Goal: Information Seeking & Learning: Learn about a topic

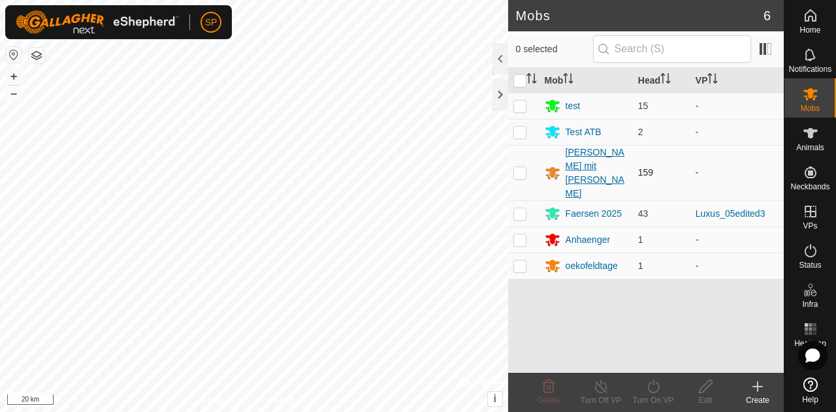
click at [584, 159] on div "[PERSON_NAME] mit [PERSON_NAME]" at bounding box center [597, 173] width 62 height 55
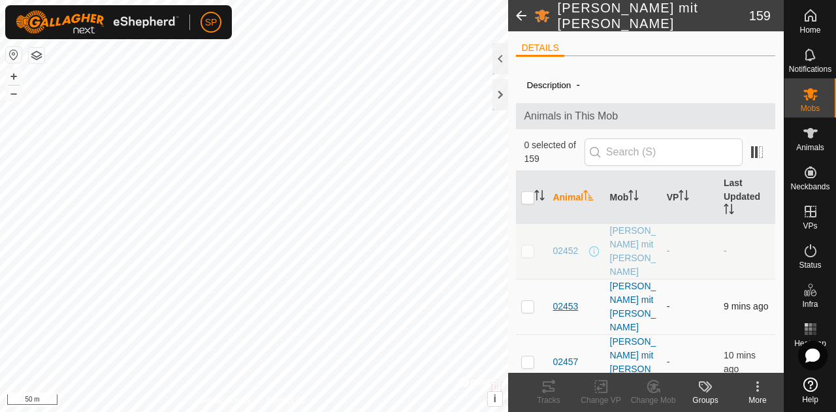
click at [559, 300] on span "02453" at bounding box center [565, 307] width 25 height 14
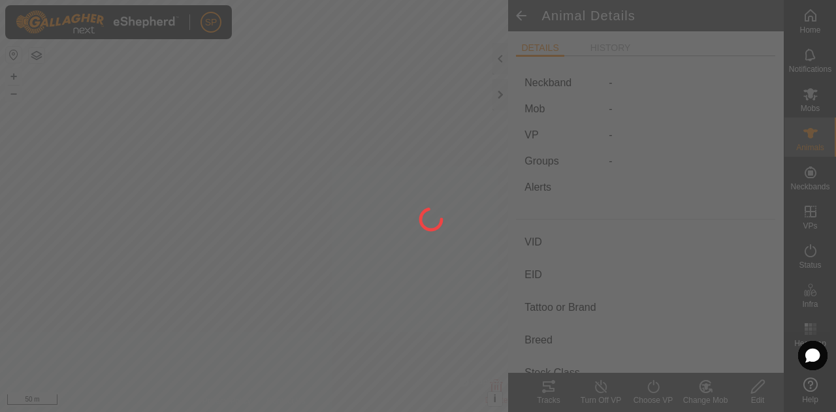
type input "02453"
type input "-"
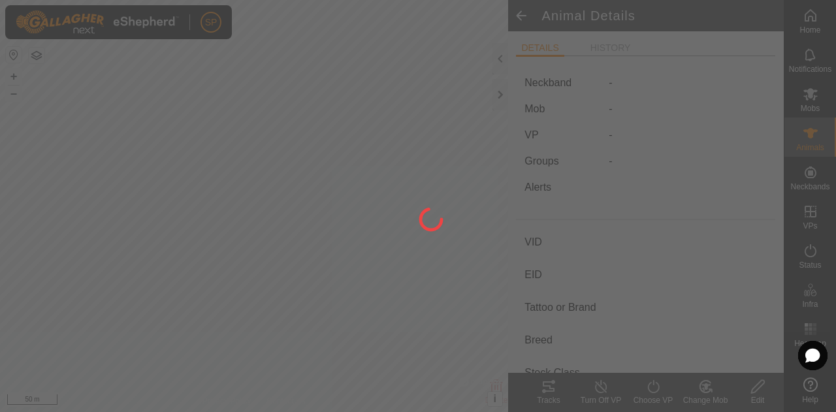
type input "-"
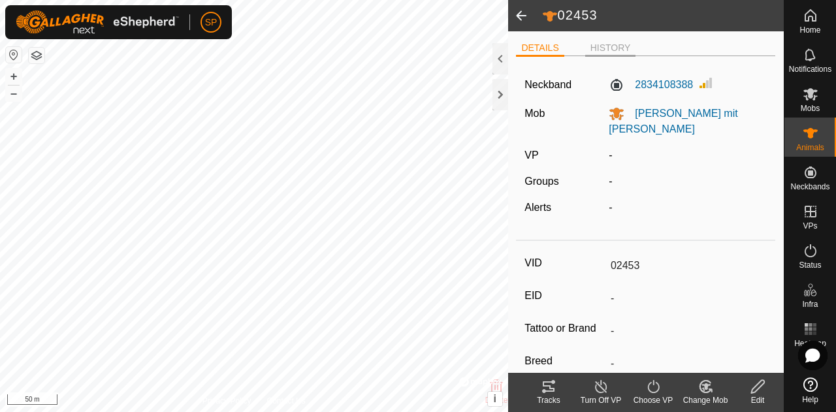
click at [609, 48] on li "HISTORY" at bounding box center [610, 49] width 51 height 16
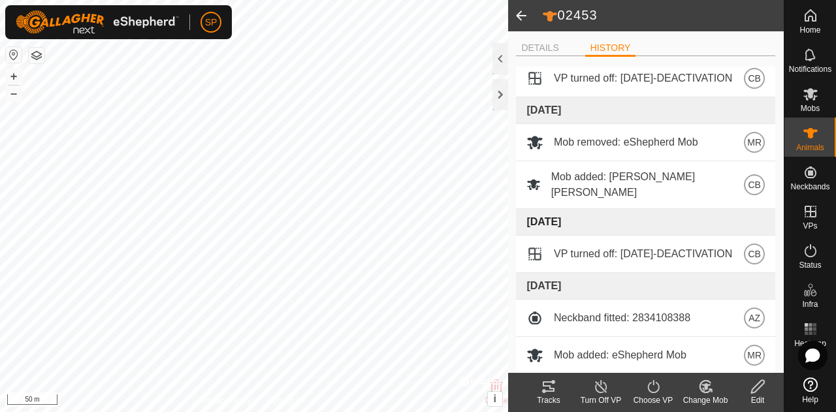
scroll to position [180, 0]
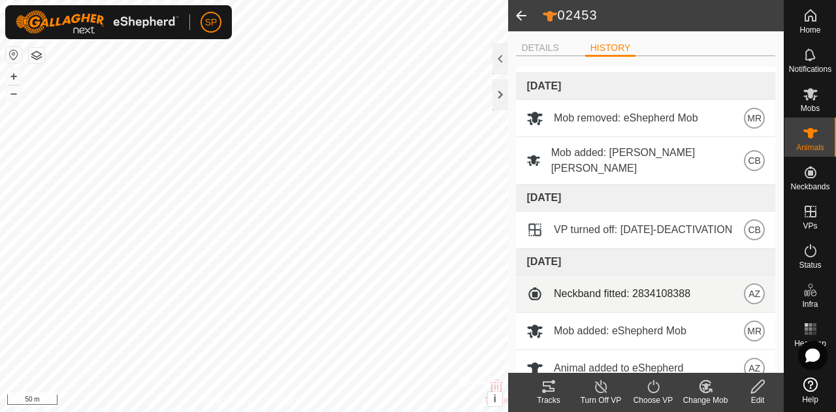
click at [541, 285] on span at bounding box center [534, 293] width 17 height 17
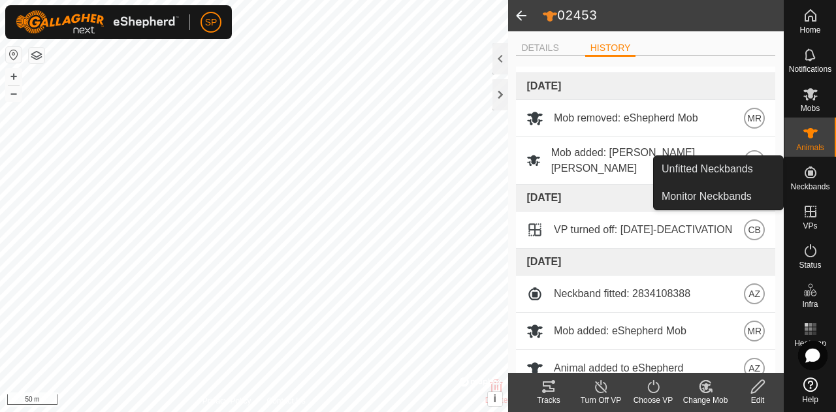
click at [814, 177] on icon at bounding box center [811, 173] width 12 height 12
click at [691, 197] on link "Monitor Neckbands" at bounding box center [718, 197] width 129 height 26
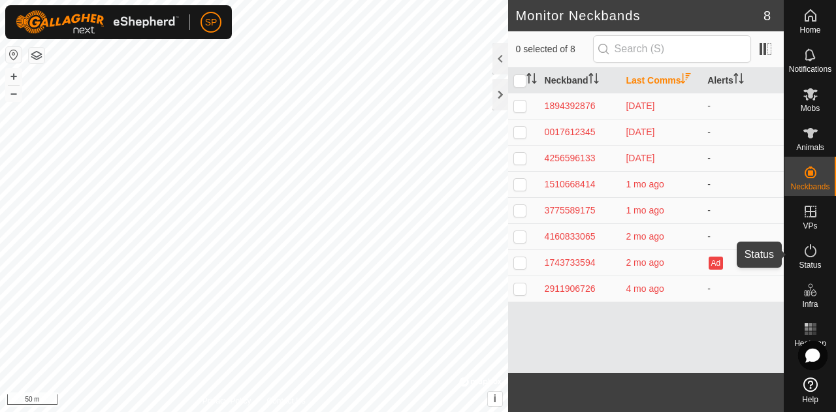
click at [809, 259] on es-activation-svg-icon at bounding box center [811, 250] width 24 height 21
click at [809, 252] on icon at bounding box center [811, 251] width 16 height 16
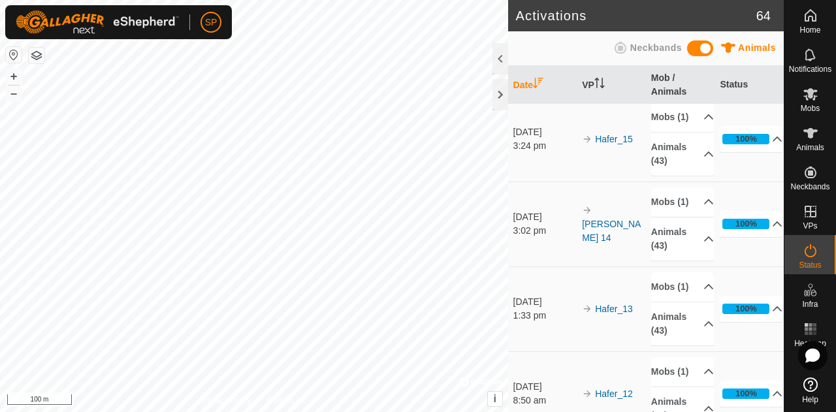
scroll to position [653, 0]
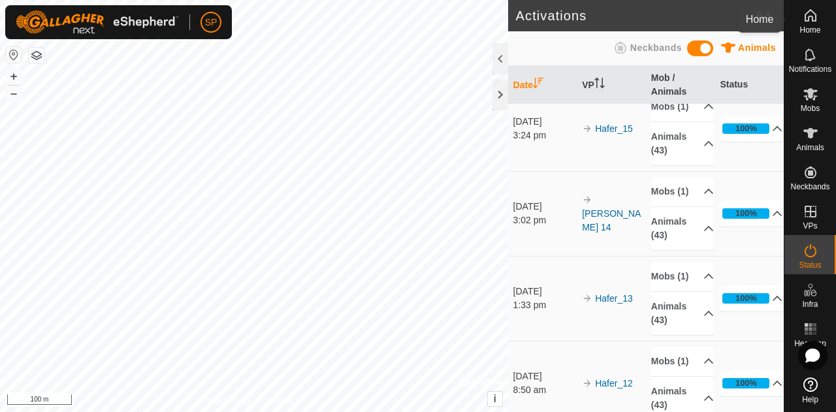
click at [810, 17] on icon at bounding box center [811, 16] width 16 height 16
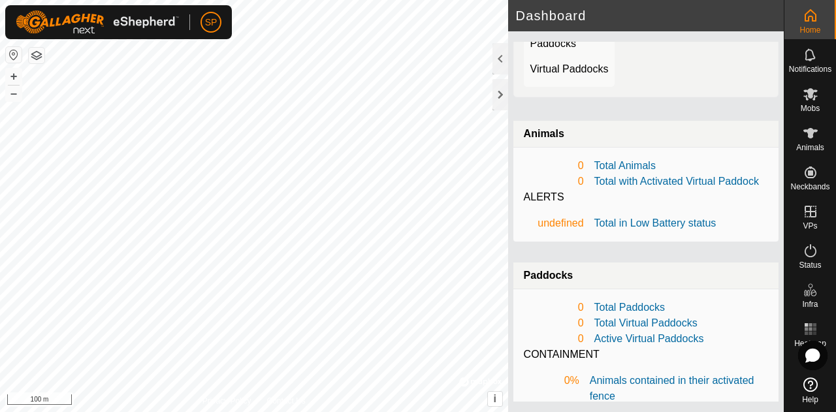
scroll to position [171, 0]
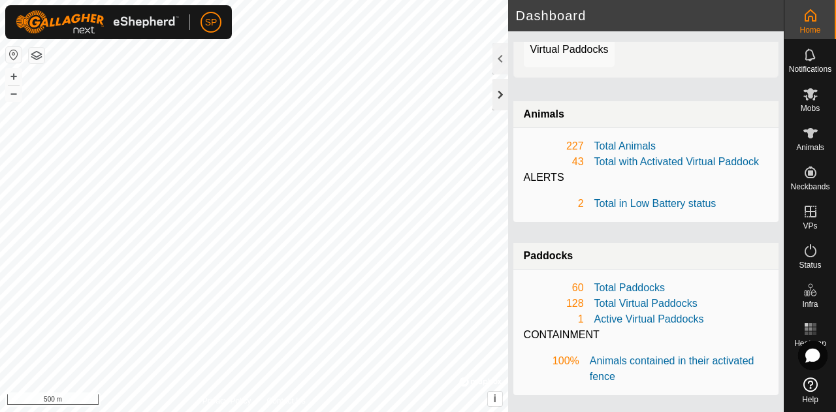
click at [495, 87] on div at bounding box center [500, 94] width 16 height 31
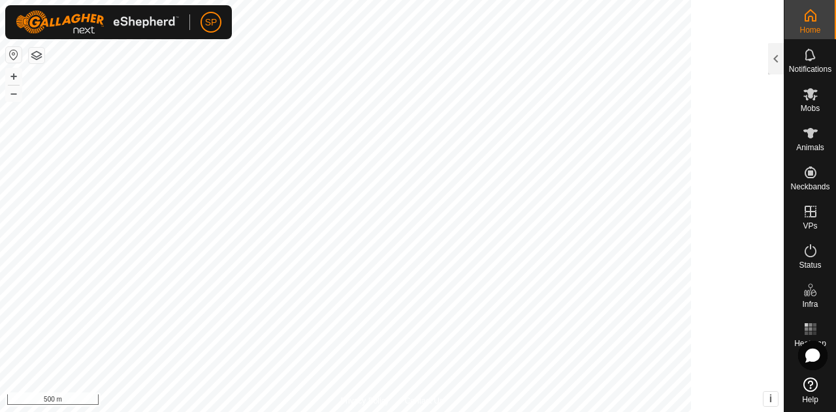
scroll to position [265, 0]
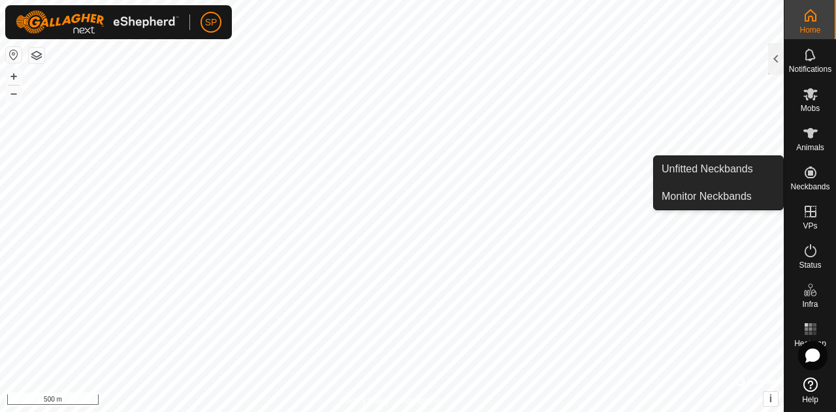
click at [807, 172] on icon at bounding box center [811, 173] width 12 height 12
click at [703, 172] on link "Unfitted Neckbands" at bounding box center [718, 169] width 129 height 26
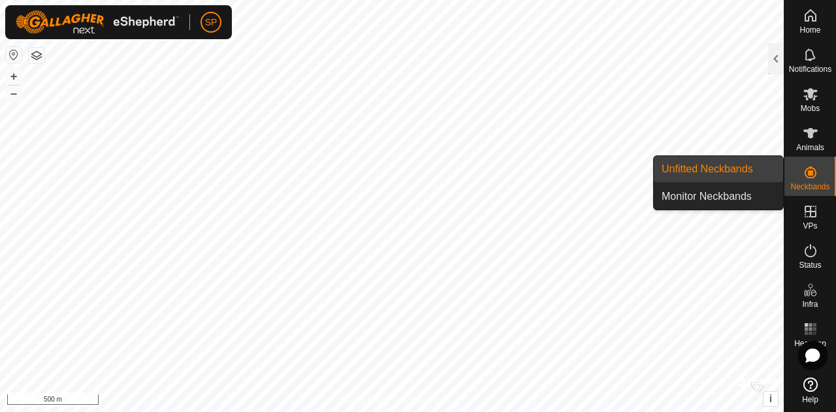
click at [714, 163] on link "Unfitted Neckbands" at bounding box center [718, 169] width 129 height 26
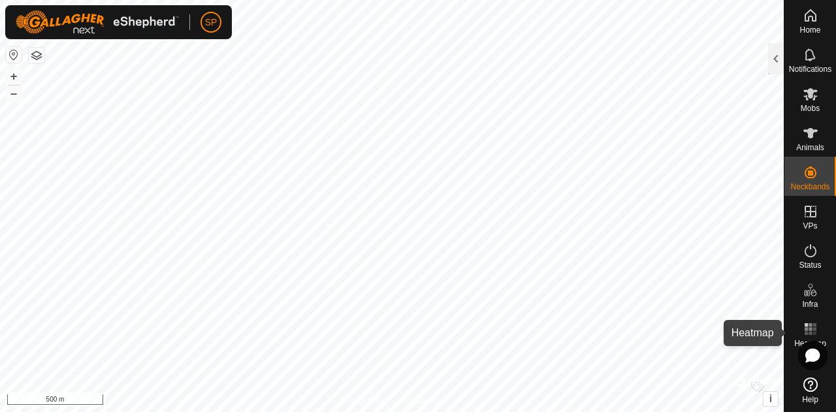
click at [806, 329] on rect at bounding box center [806, 328] width 3 height 3
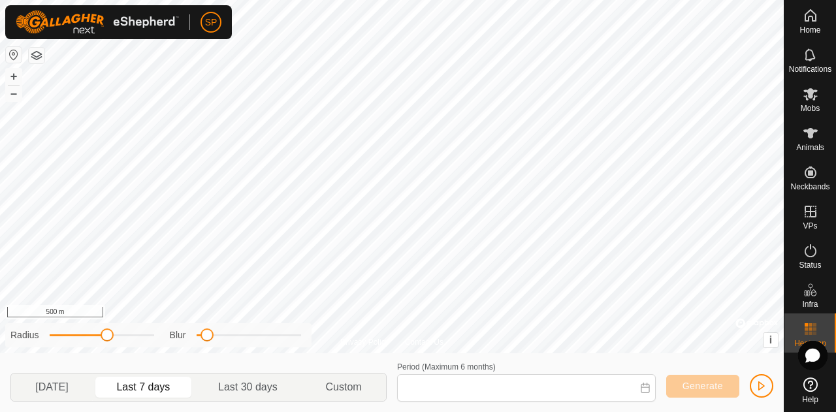
type input "[DATE] - [DATE]"
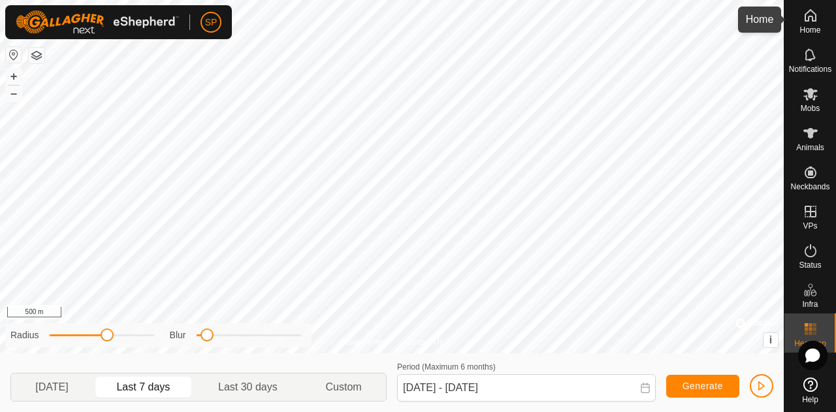
click at [811, 15] on icon at bounding box center [811, 16] width 16 height 16
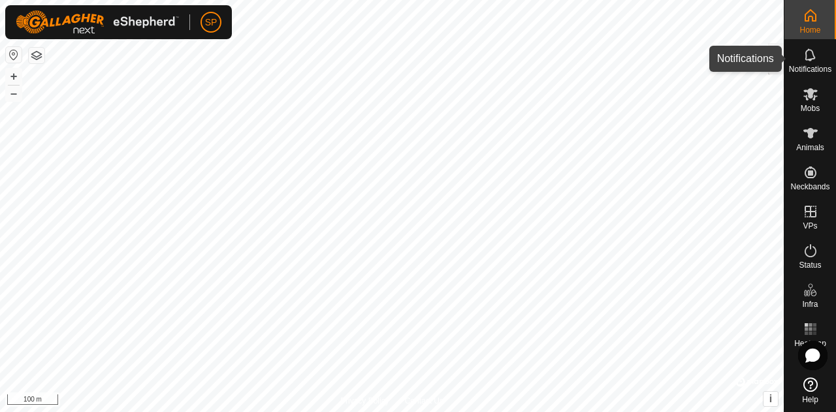
click at [809, 57] on icon at bounding box center [811, 55] width 16 height 16
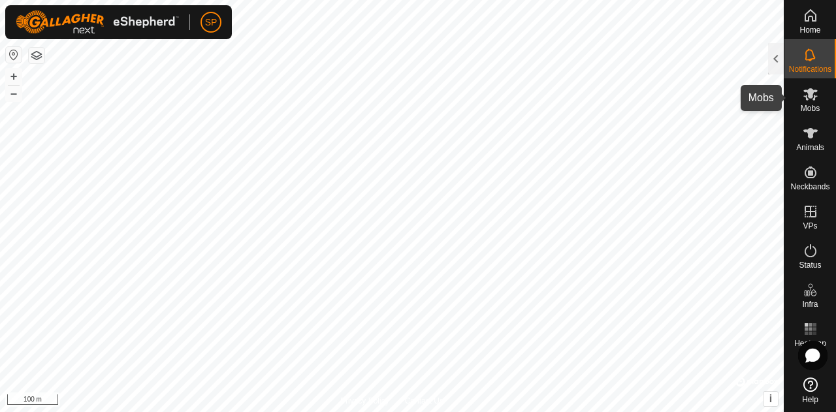
click at [807, 95] on icon at bounding box center [811, 94] width 16 height 16
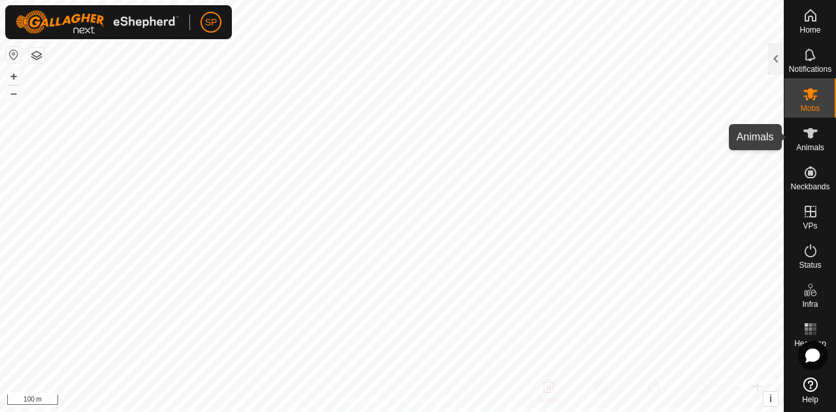
click at [801, 136] on es-animals-svg-icon at bounding box center [811, 133] width 24 height 21
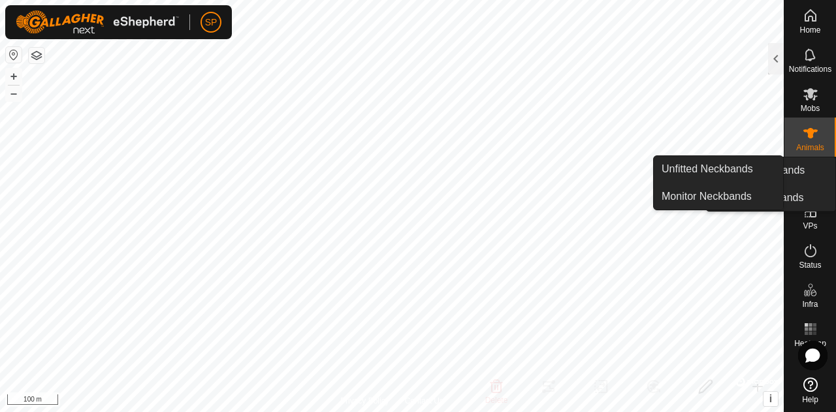
drag, startPoint x: 803, startPoint y: 172, endPoint x: 805, endPoint y: 183, distance: 10.5
click at [804, 173] on icon at bounding box center [811, 173] width 16 height 16
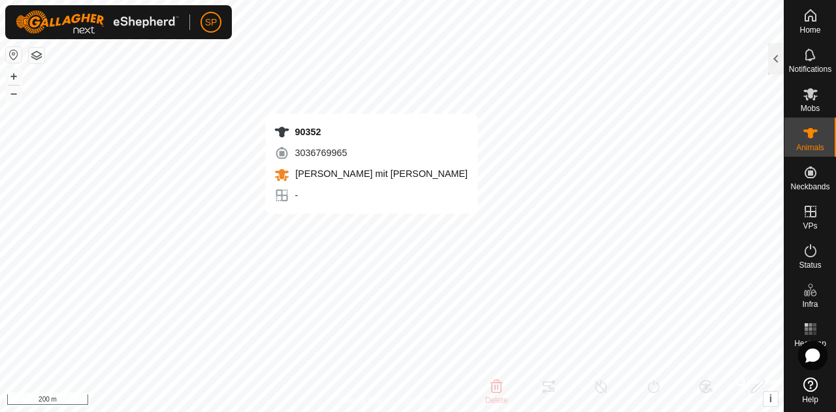
type input "90352"
type input "-"
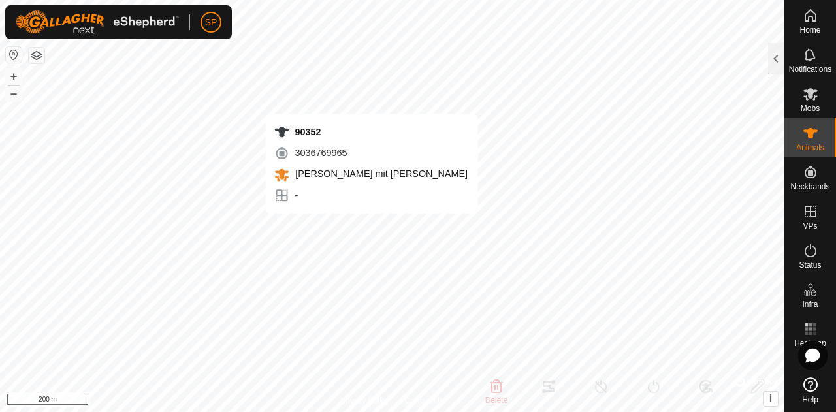
type input "-"
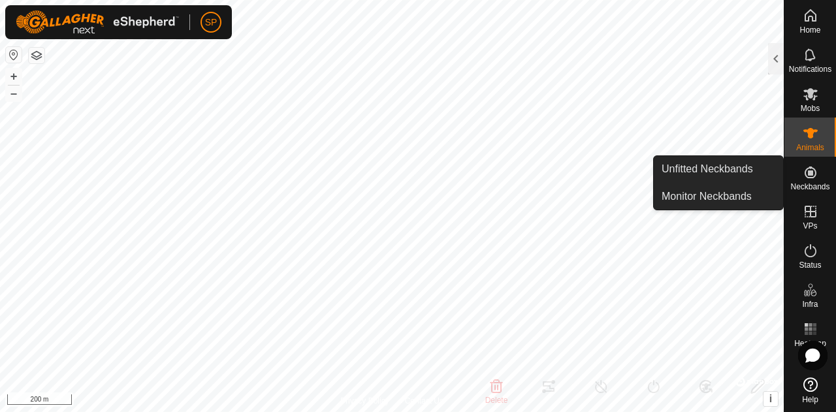
click at [821, 180] on es-neckbands-svg-icon at bounding box center [811, 172] width 24 height 21
click at [810, 178] on icon at bounding box center [811, 173] width 12 height 12
click at [738, 192] on link "Monitor Neckbands" at bounding box center [718, 197] width 129 height 26
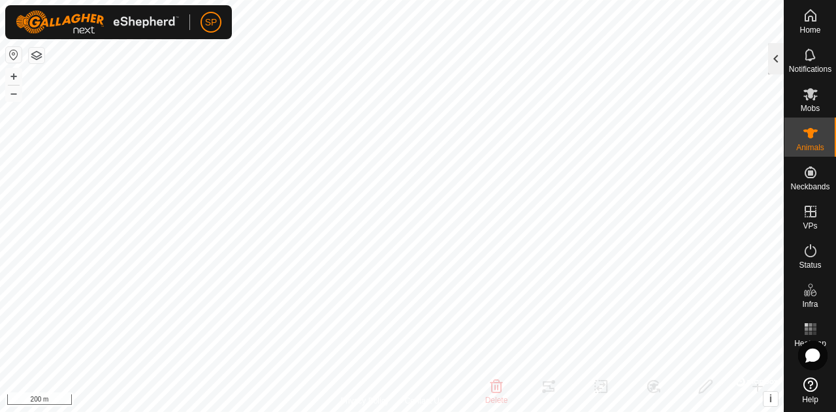
click at [779, 62] on div at bounding box center [776, 58] width 16 height 31
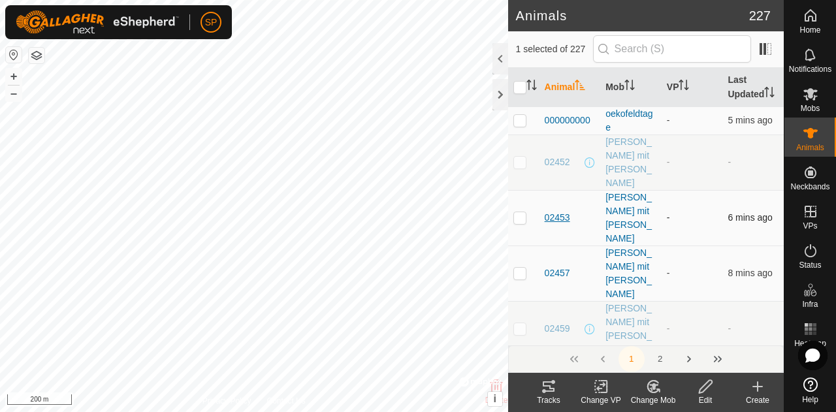
drag, startPoint x: 563, startPoint y: 193, endPoint x: 556, endPoint y: 190, distance: 7.0
click at [556, 211] on span "02453" at bounding box center [557, 218] width 25 height 14
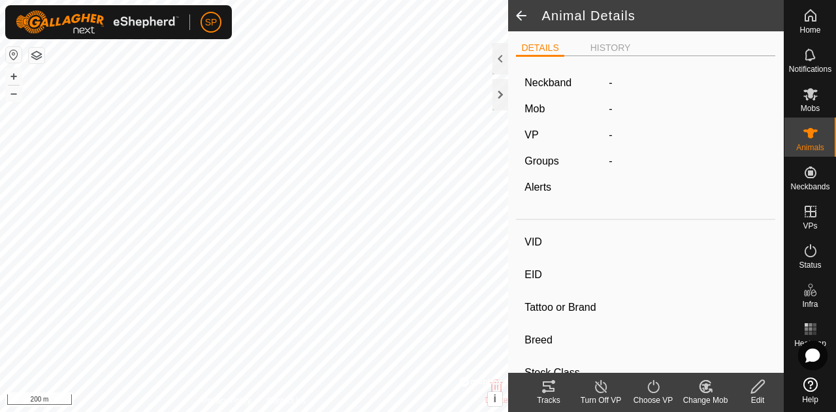
type input "02453"
type input "-"
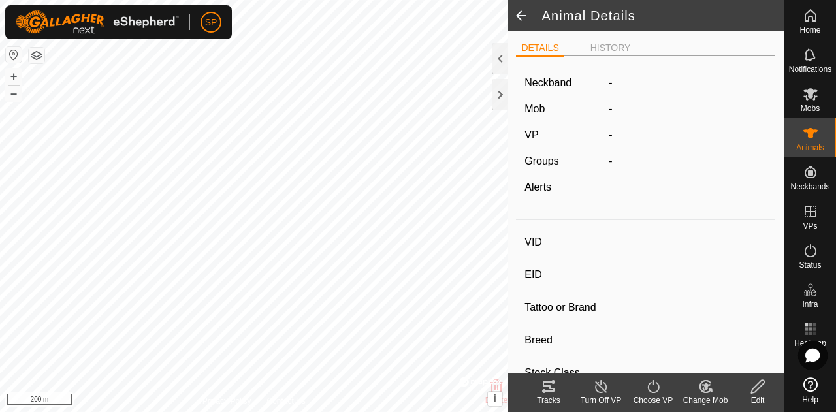
type input "-"
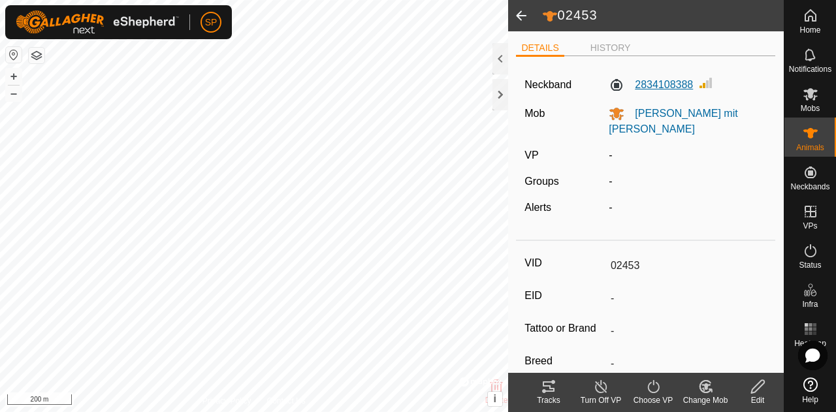
click at [652, 85] on label "2834108388" at bounding box center [651, 85] width 84 height 16
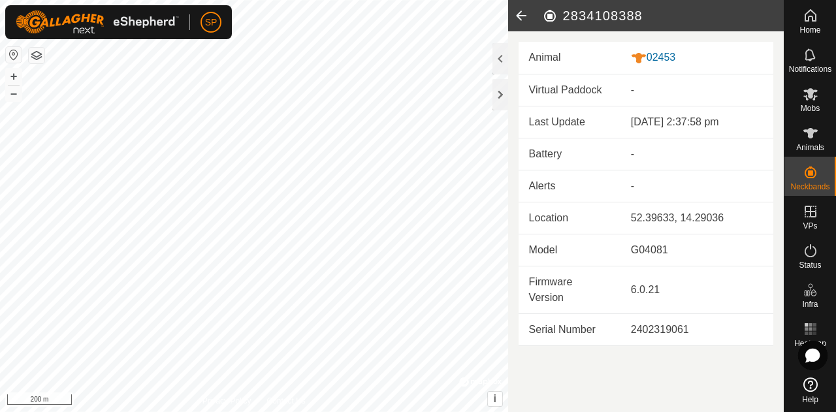
click at [517, 20] on icon at bounding box center [521, 15] width 26 height 31
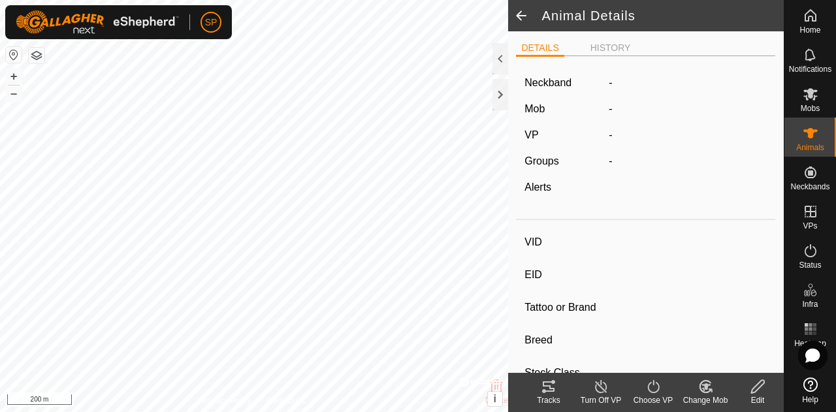
type input "02453"
type input "-"
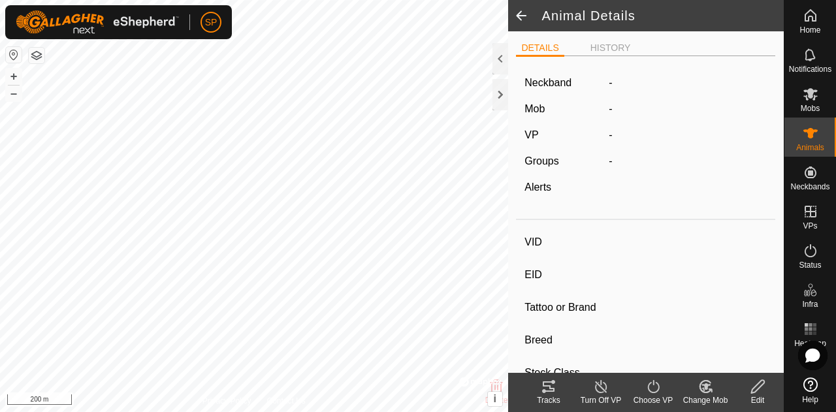
type input "-"
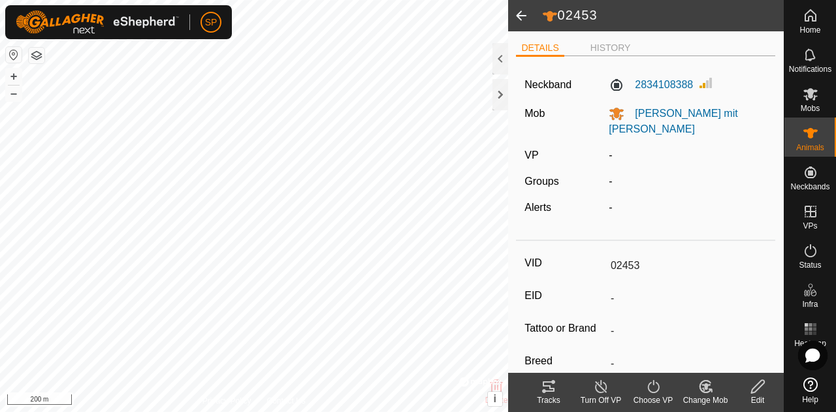
click at [519, 13] on span at bounding box center [521, 15] width 26 height 31
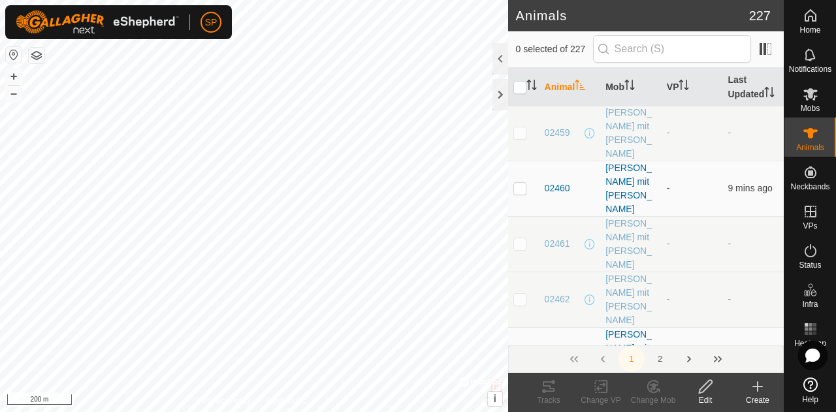
scroll to position [196, 0]
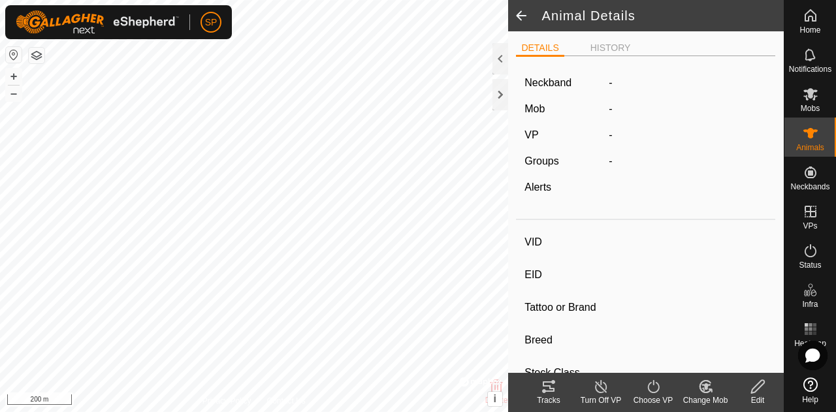
type input "02470"
type input "-"
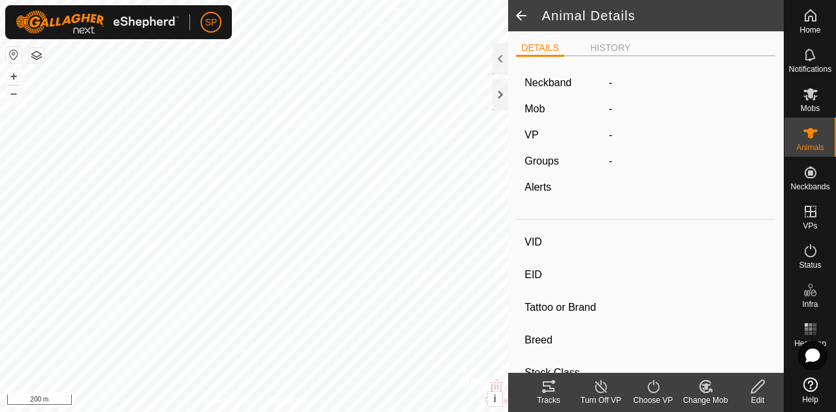
type input "-"
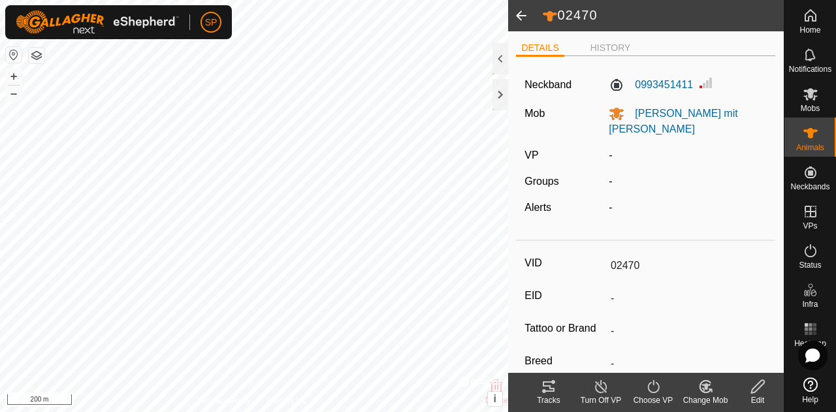
click at [656, 74] on div "Neckband 0993451411 Mob [PERSON_NAME] mit [PERSON_NAME] - Groups - Alerts -" at bounding box center [645, 151] width 259 height 168
click at [649, 84] on label "0993451411" at bounding box center [651, 85] width 84 height 16
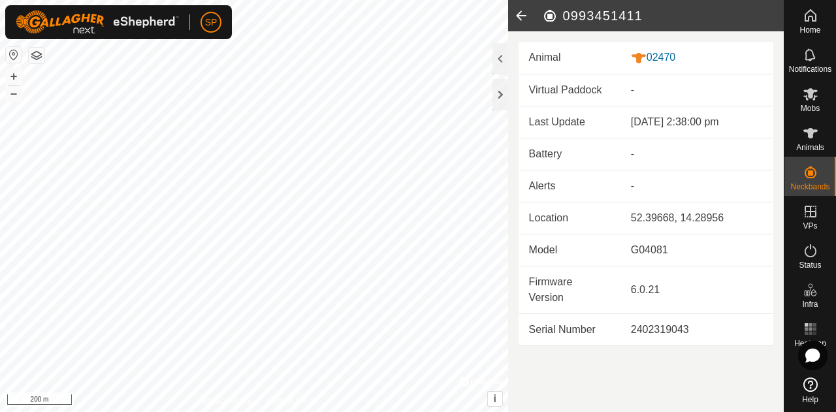
click at [525, 18] on icon at bounding box center [521, 15] width 26 height 31
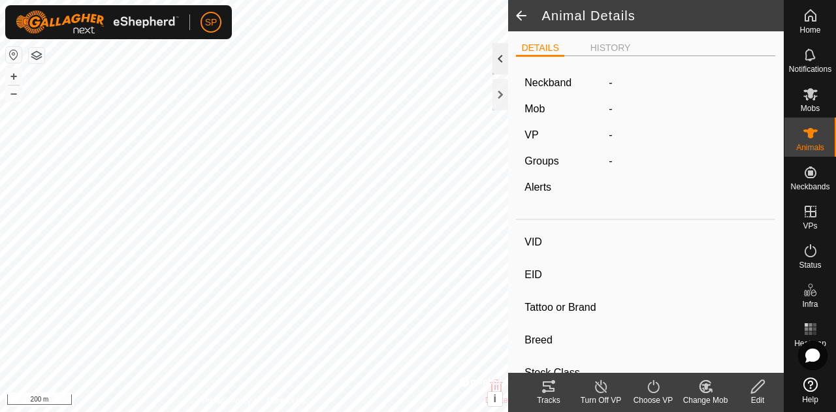
type input "02470"
type input "-"
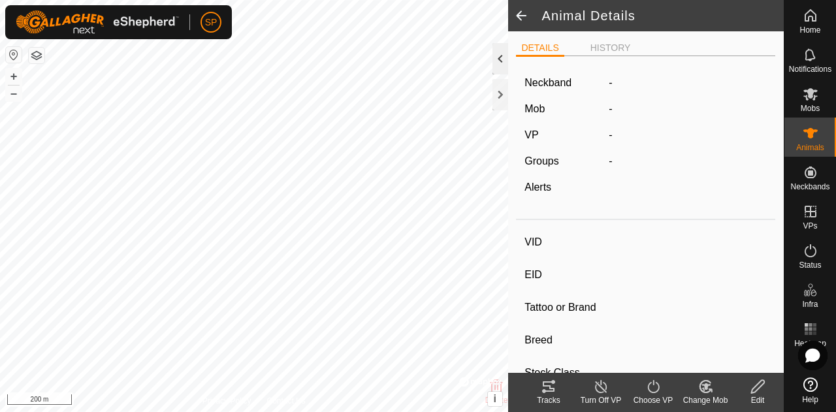
type input "-"
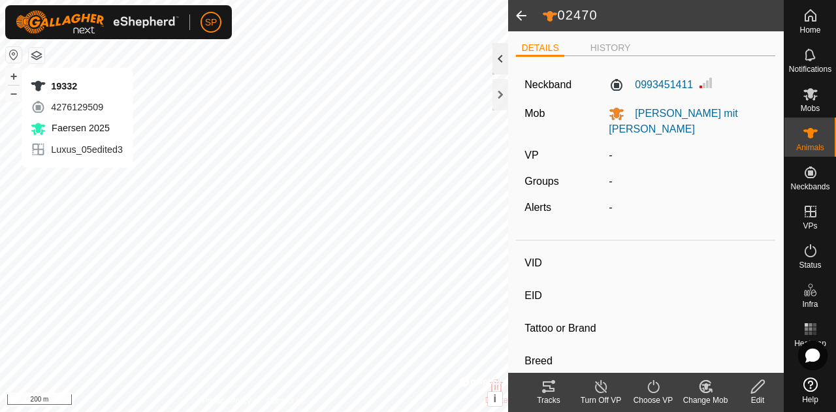
type input "19332"
type input "-"
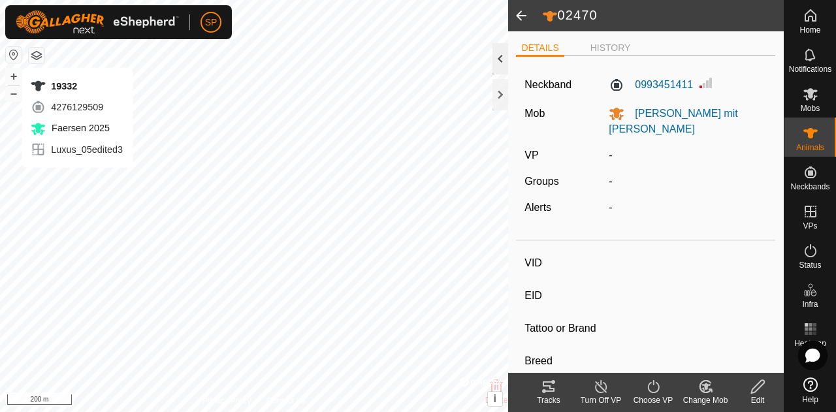
type input "-"
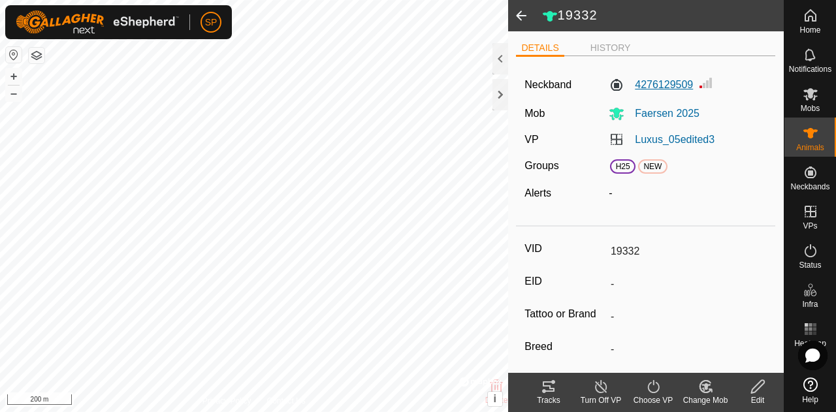
click at [652, 81] on label "4276129509" at bounding box center [651, 85] width 84 height 16
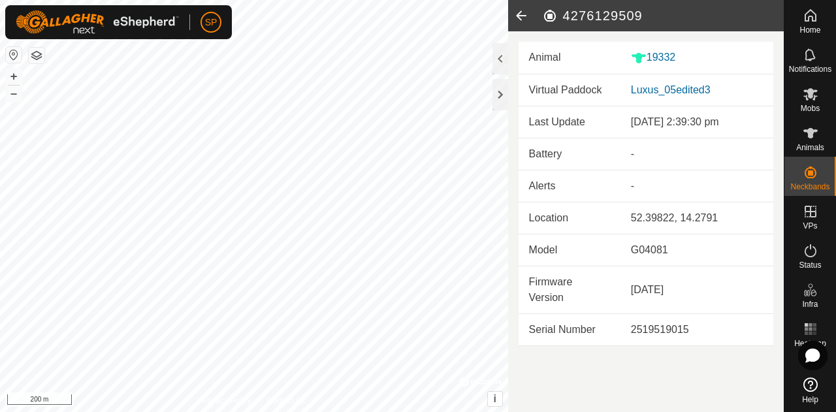
click at [514, 16] on icon at bounding box center [521, 15] width 26 height 31
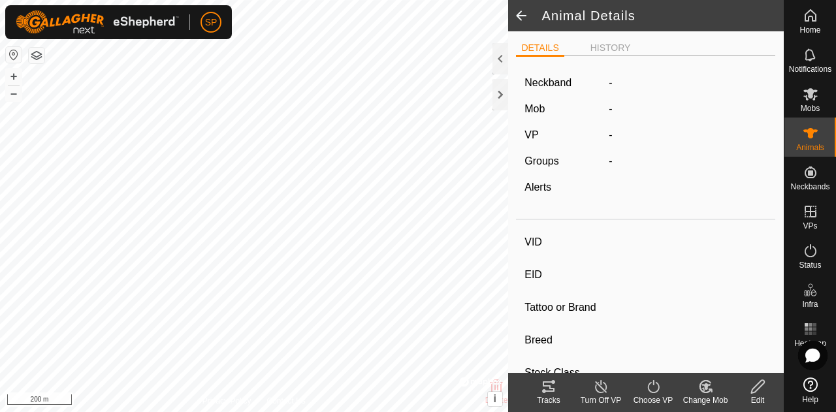
type input "19332"
type input "-"
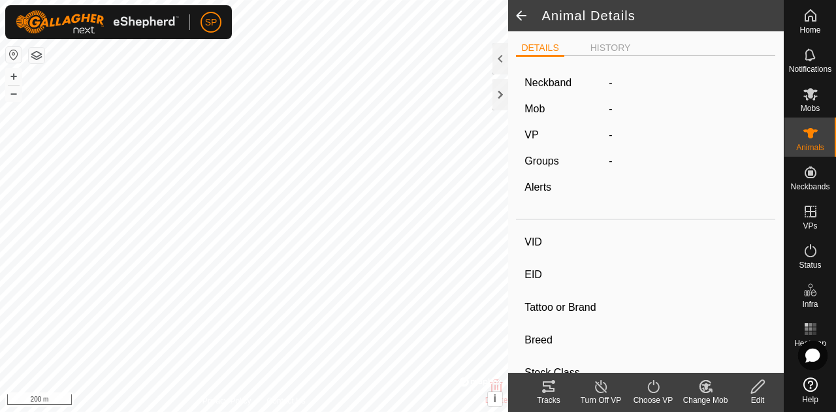
type input "-"
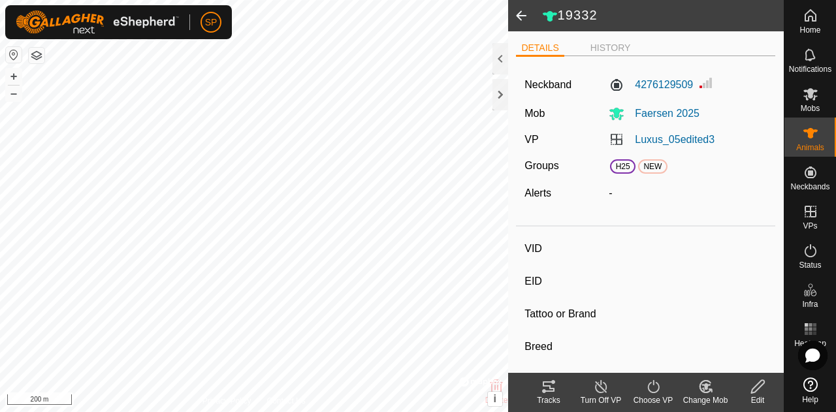
type input "29605"
type input "-"
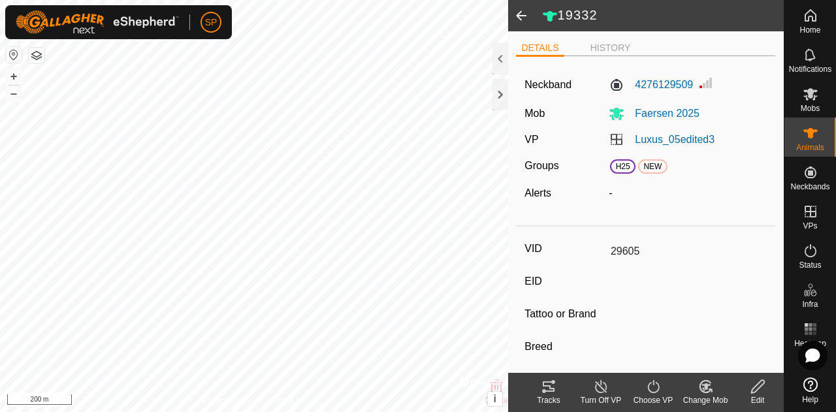
type input "-"
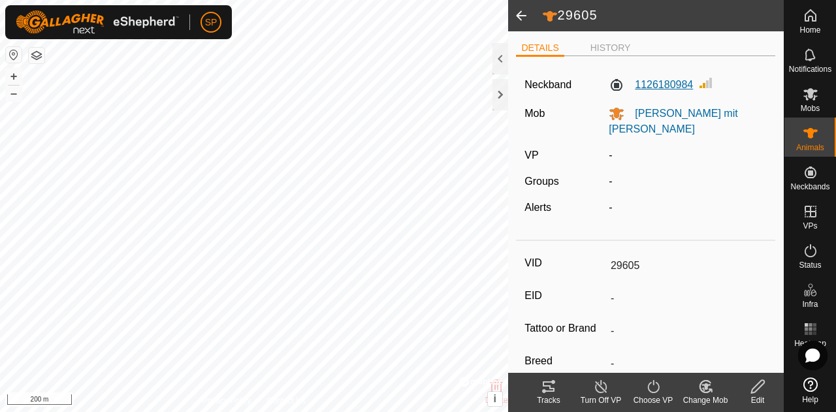
click at [649, 85] on label "1126180984" at bounding box center [651, 85] width 84 height 16
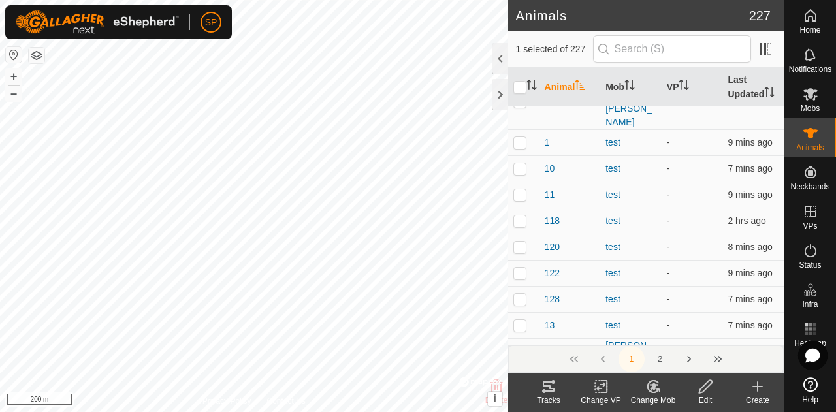
scroll to position [653, 0]
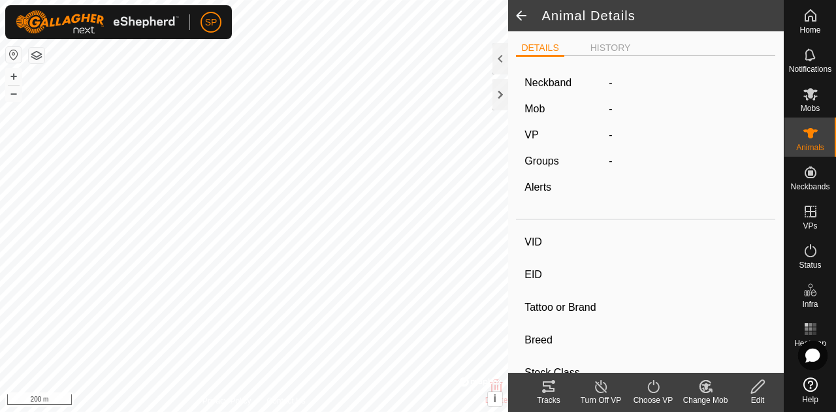
type input "15560"
type input "-"
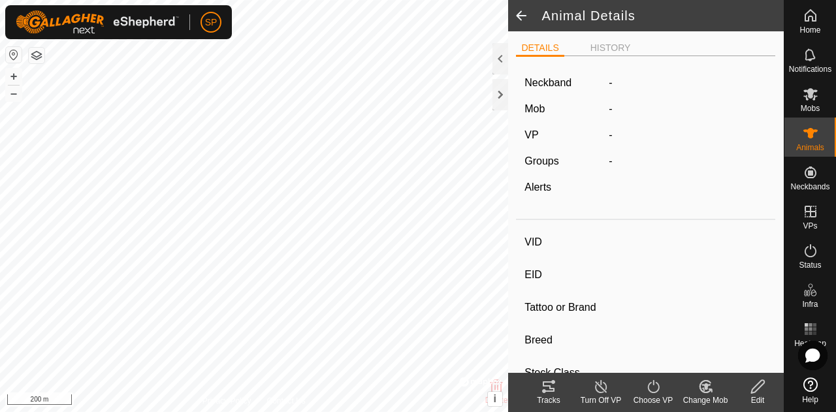
type input "-"
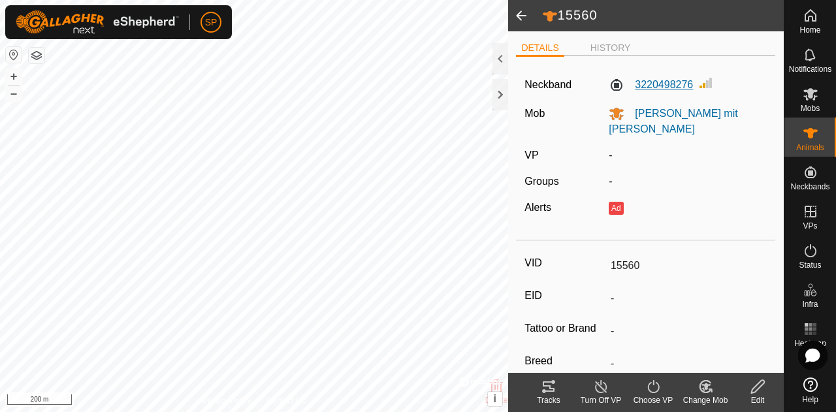
click at [656, 87] on label "3220498276" at bounding box center [651, 85] width 84 height 16
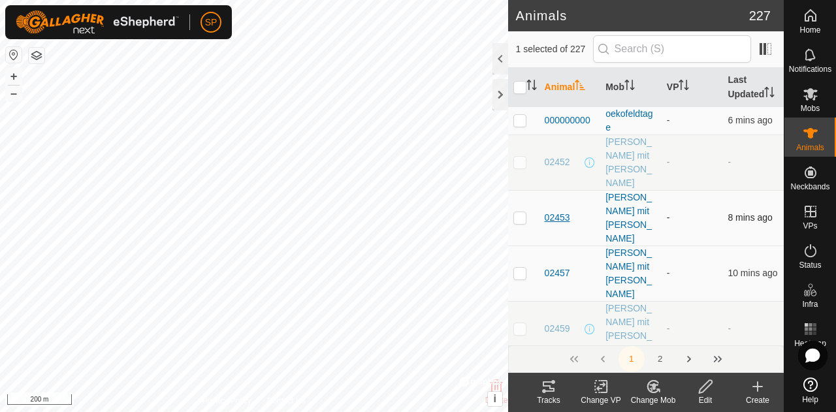
click at [554, 211] on span "02453" at bounding box center [557, 218] width 25 height 14
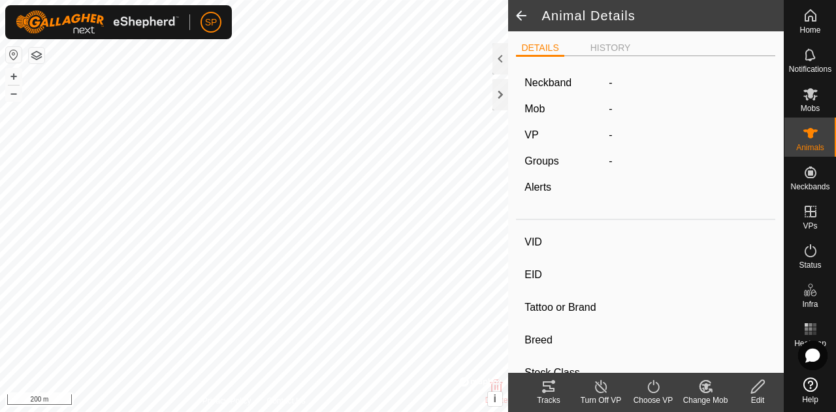
type input "02453"
type input "-"
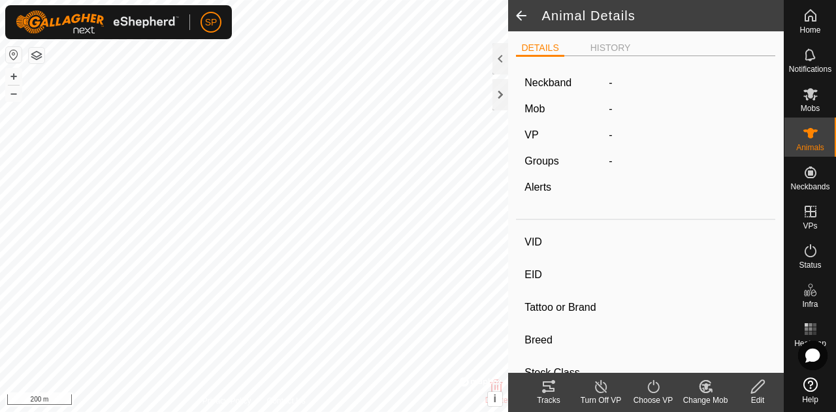
type input "-"
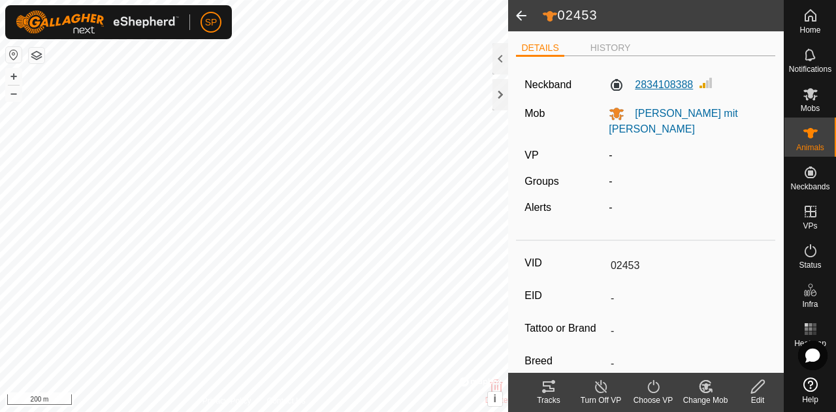
click at [654, 84] on label "2834108388" at bounding box center [651, 85] width 84 height 16
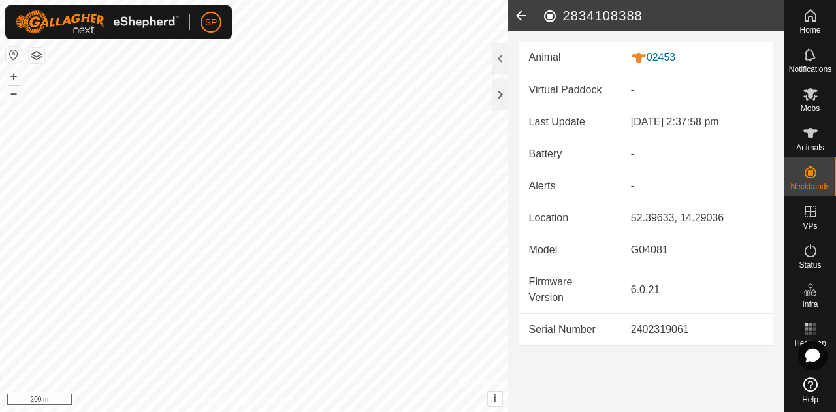
click at [513, 17] on icon at bounding box center [521, 15] width 26 height 31
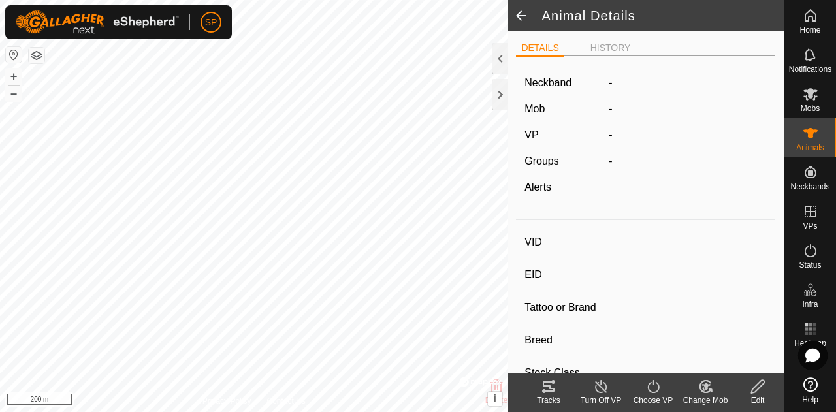
type input "02453"
type input "-"
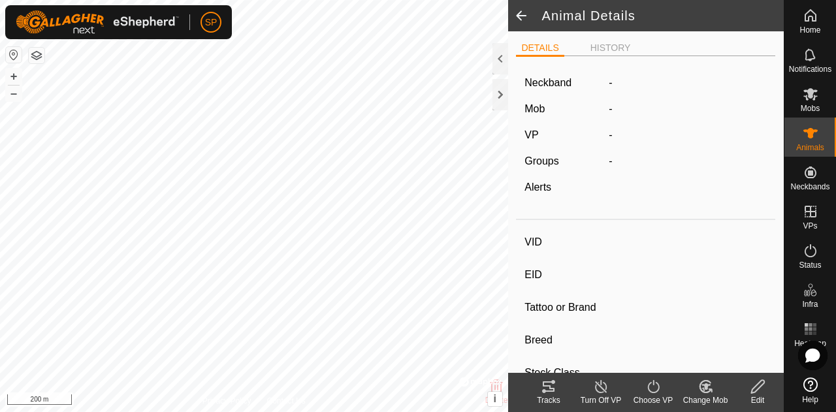
type input "-"
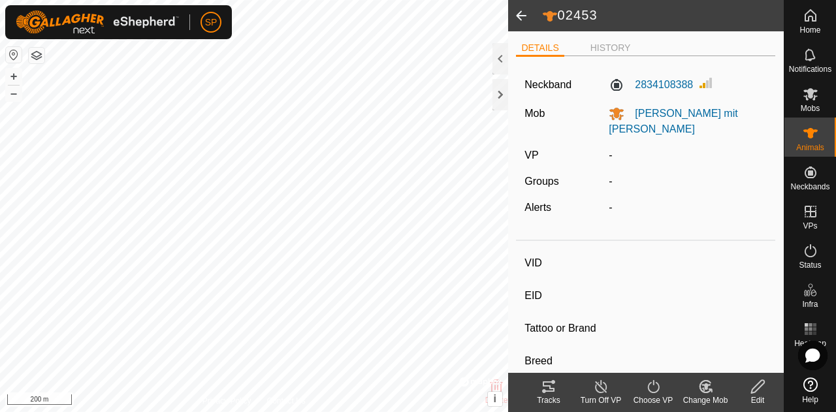
type input "19332"
type input "-"
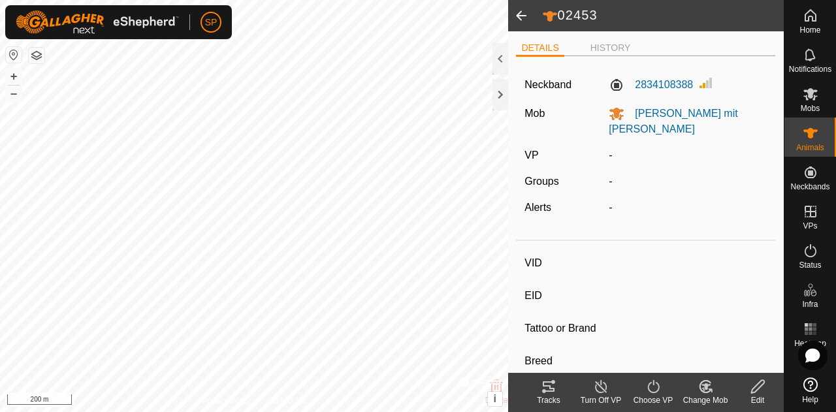
type input "-"
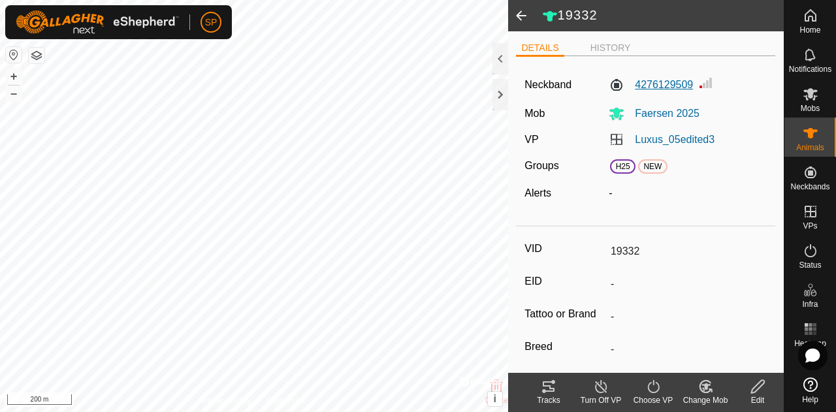
click at [648, 86] on label "4276129509" at bounding box center [651, 85] width 84 height 16
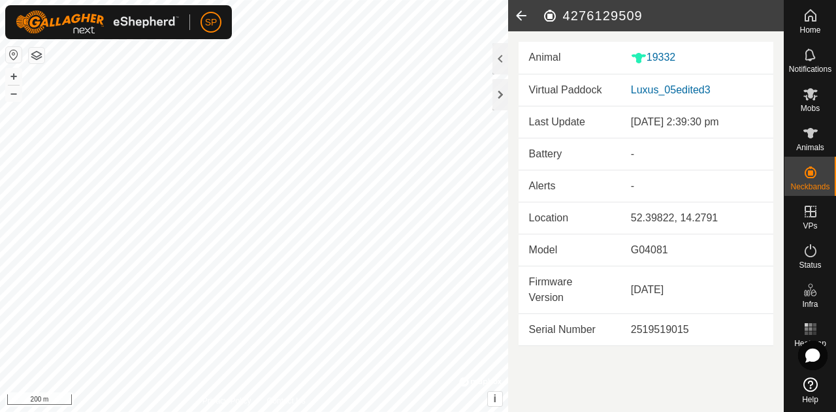
click at [517, 15] on icon at bounding box center [521, 15] width 26 height 31
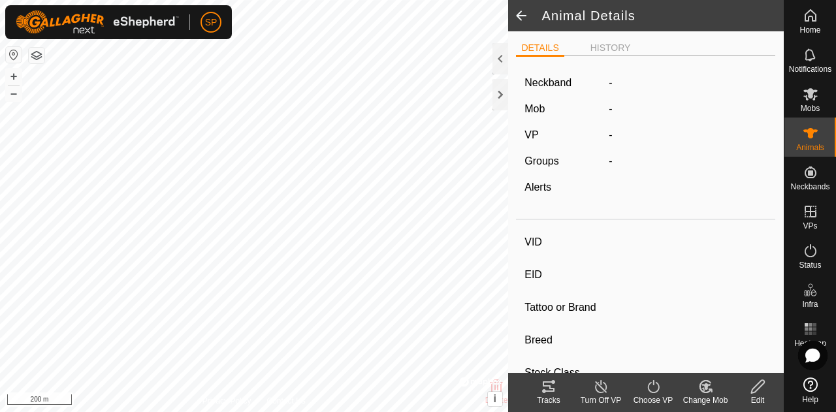
type input "19332"
type input "-"
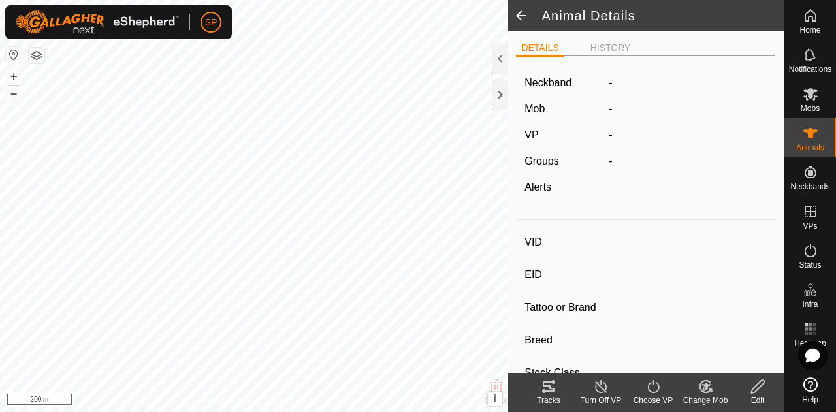
type input "-"
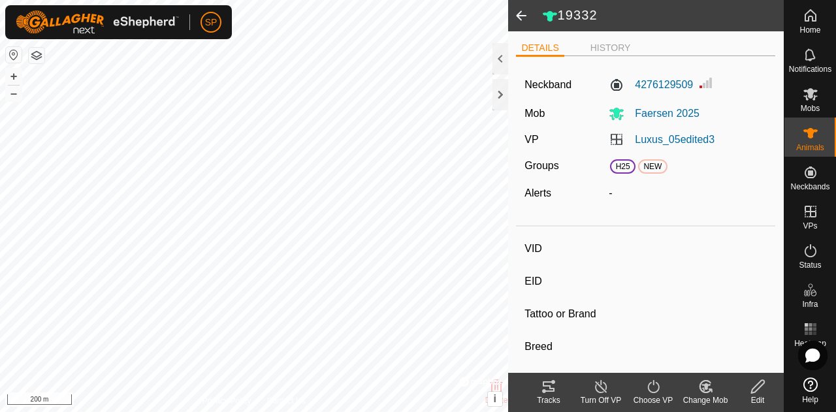
type input "99746"
type input "-"
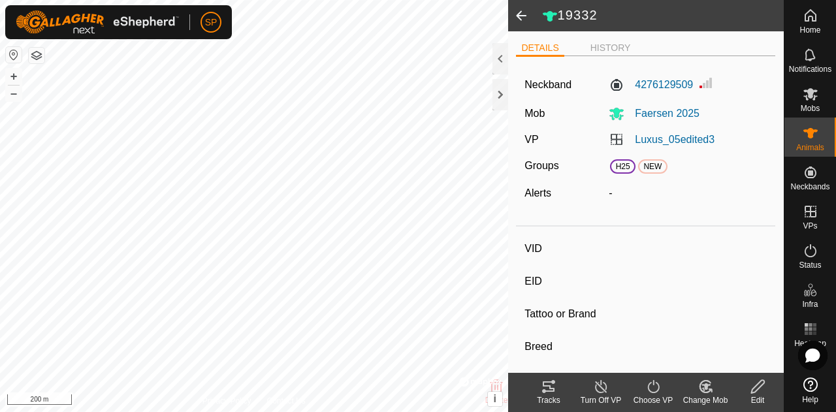
type input "-"
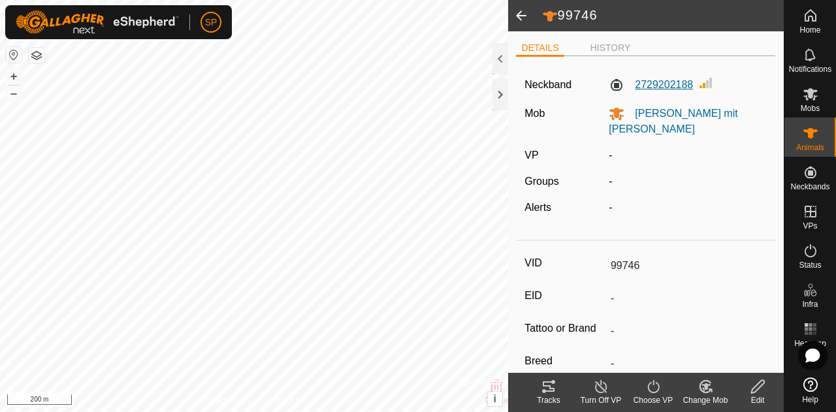
click at [654, 85] on label "2729202188" at bounding box center [651, 85] width 84 height 16
